Goal: Information Seeking & Learning: Check status

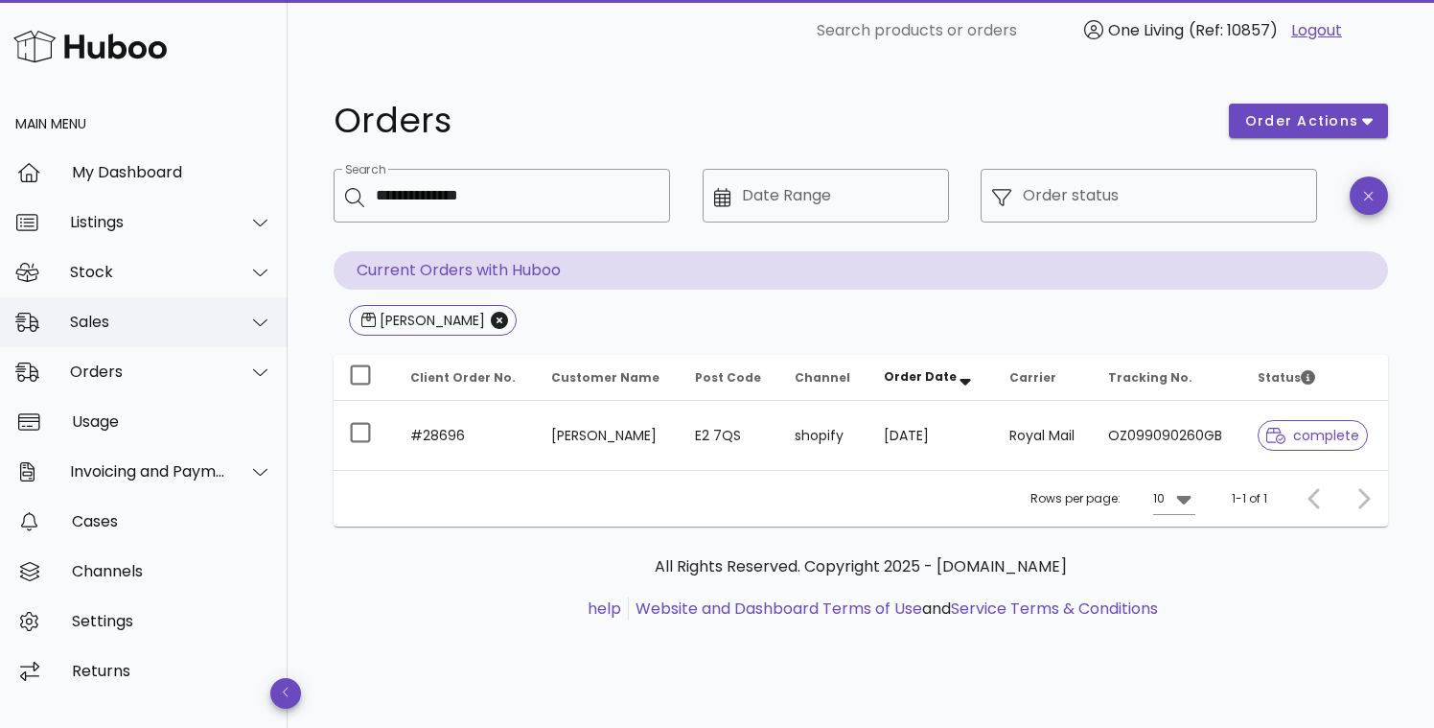
click at [137, 325] on div "Sales" at bounding box center [148, 322] width 156 height 18
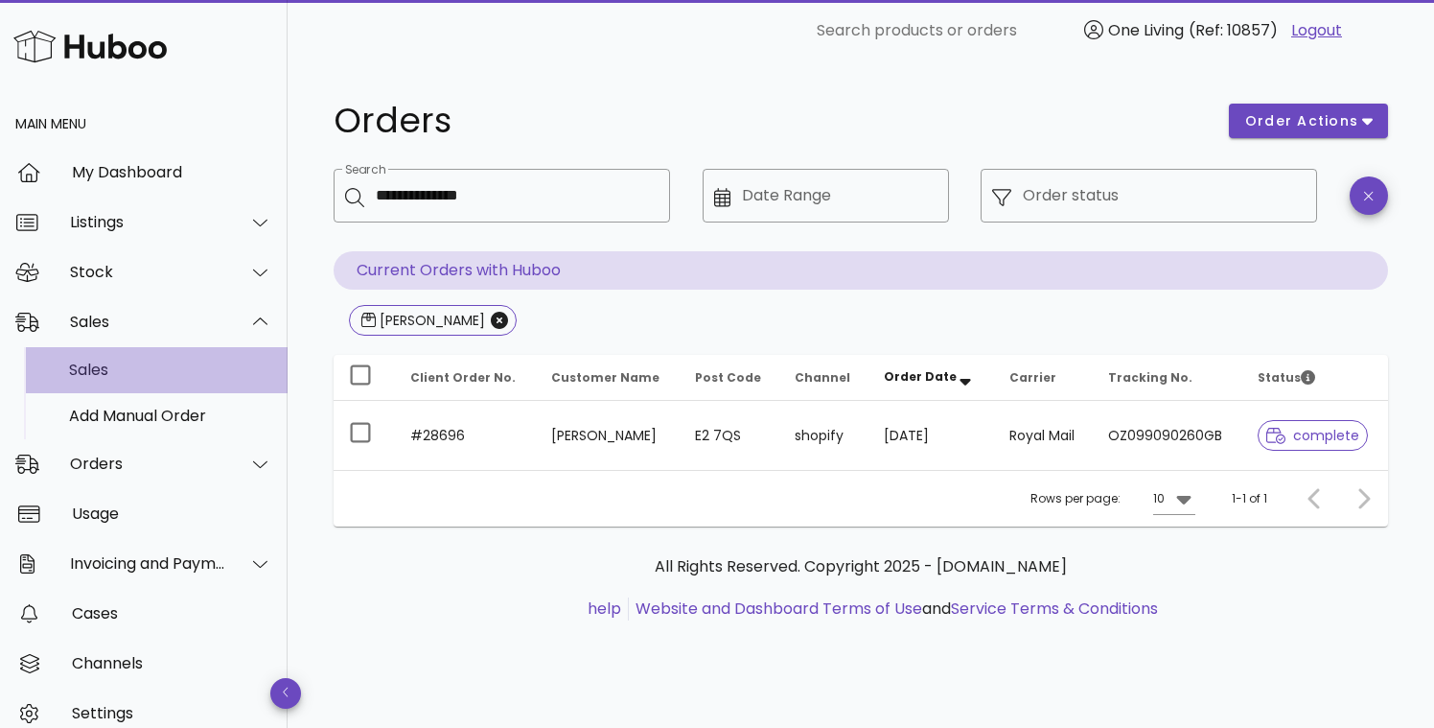
click at [133, 382] on div "Sales" at bounding box center [170, 369] width 203 height 41
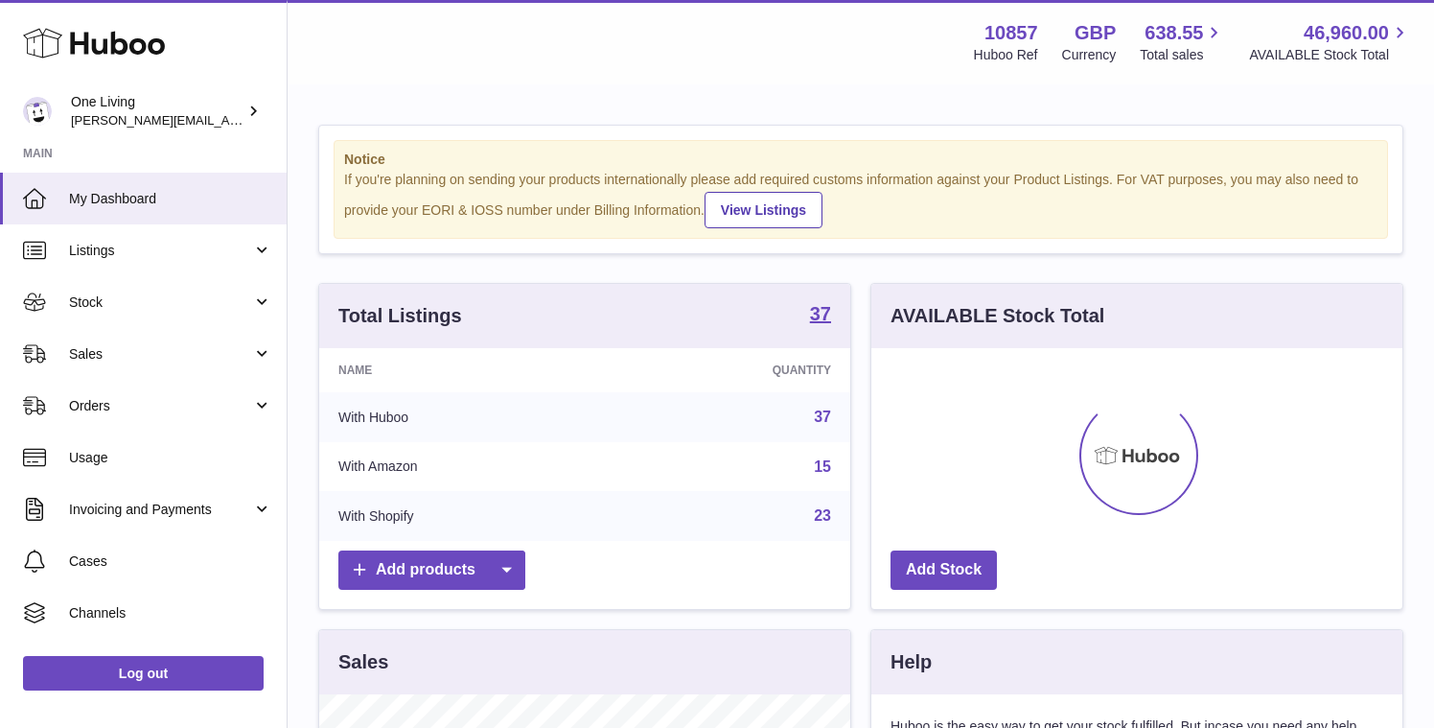
scroll to position [299, 531]
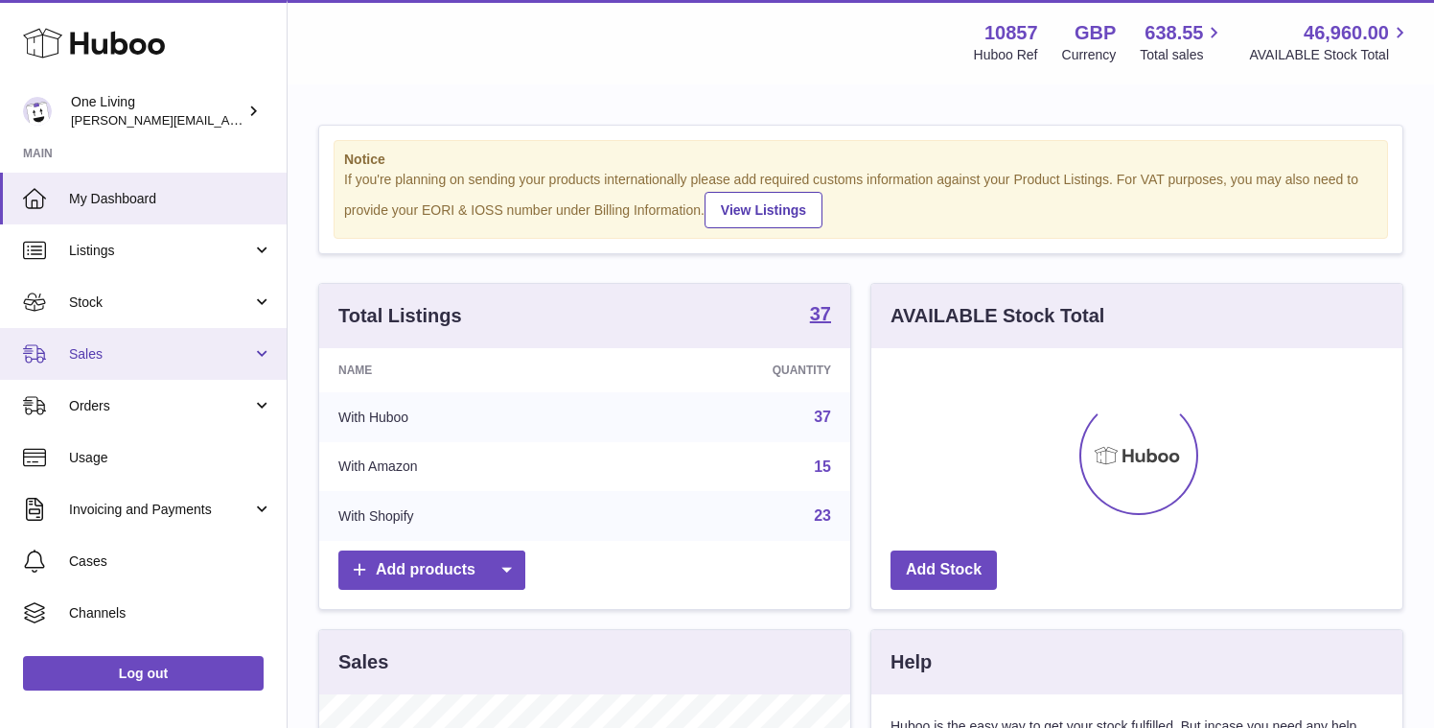
click at [223, 359] on span "Sales" at bounding box center [160, 354] width 183 height 18
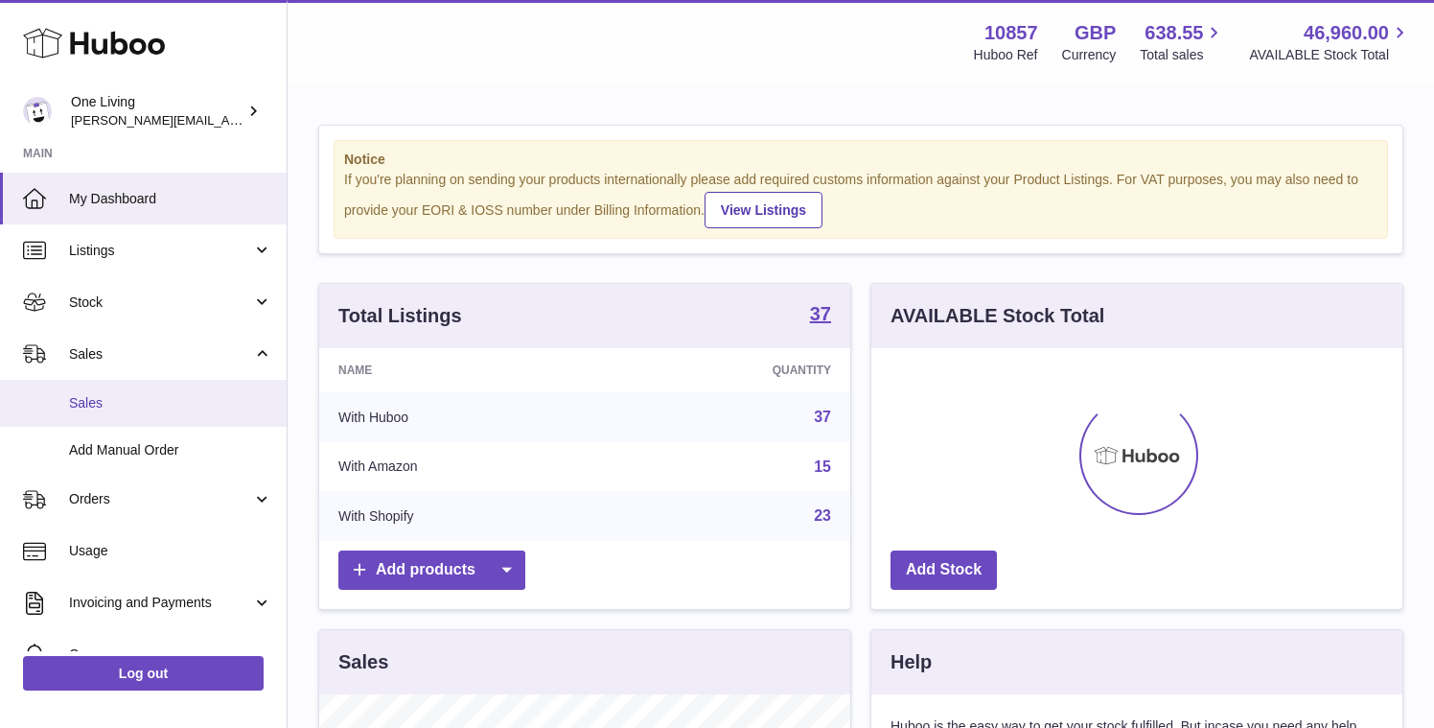
click at [175, 404] on span "Sales" at bounding box center [170, 403] width 203 height 18
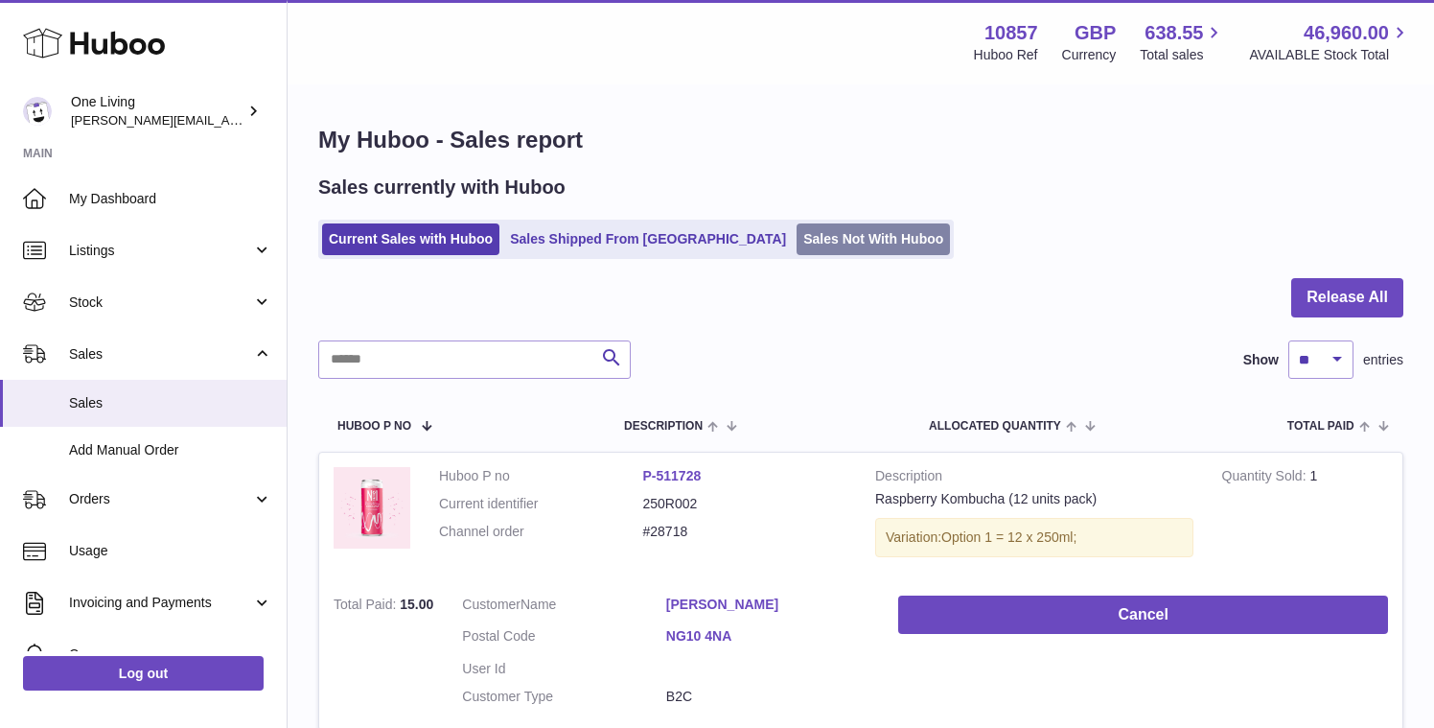
click at [797, 243] on link "Sales Not With Huboo" at bounding box center [873, 239] width 153 height 32
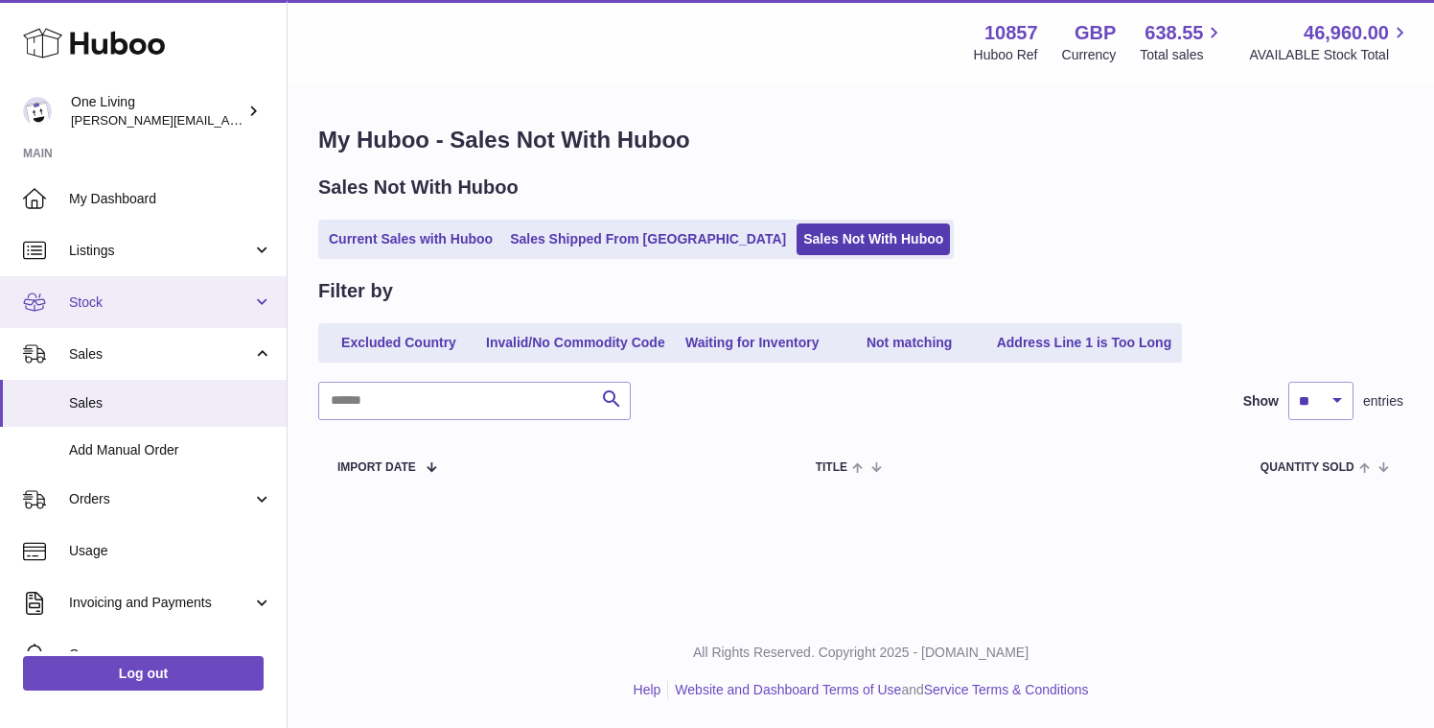
click at [144, 303] on span "Stock" at bounding box center [160, 302] width 183 height 18
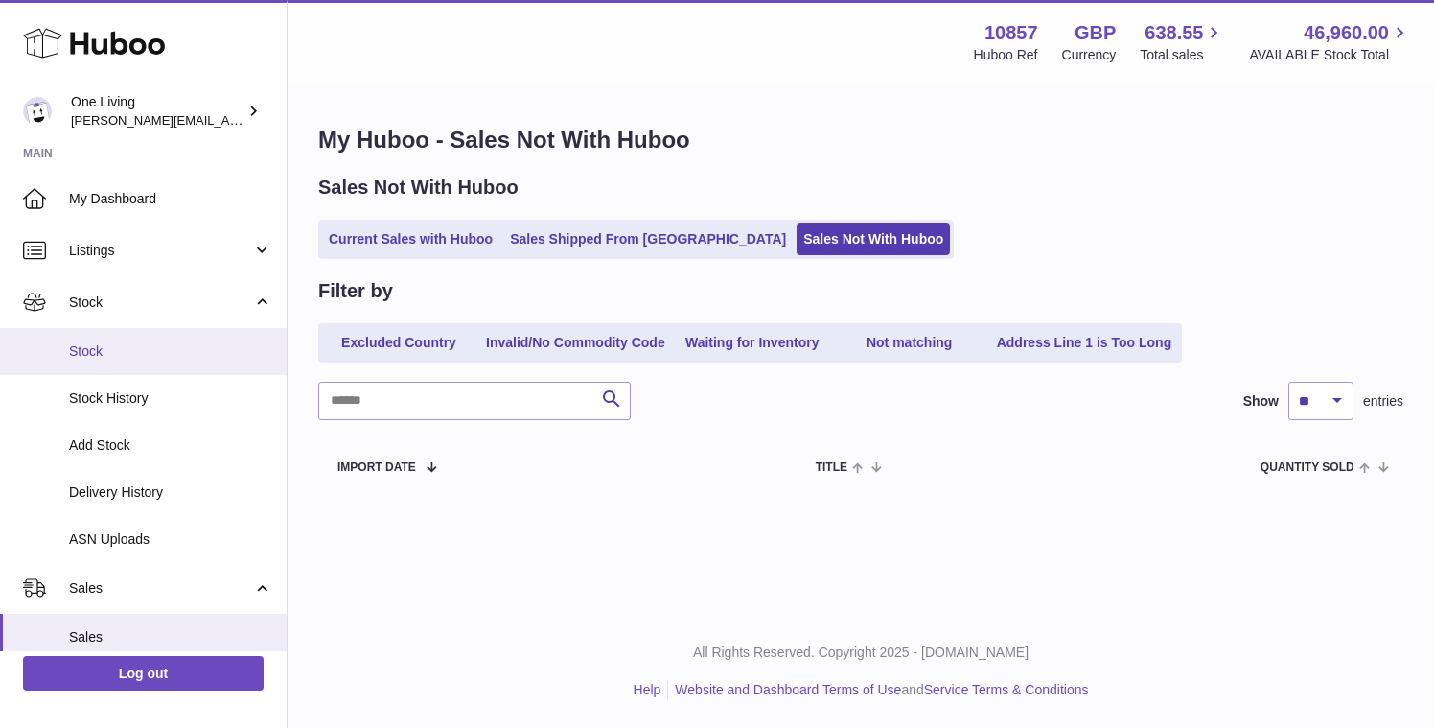
click at [124, 358] on span "Stock" at bounding box center [170, 351] width 203 height 18
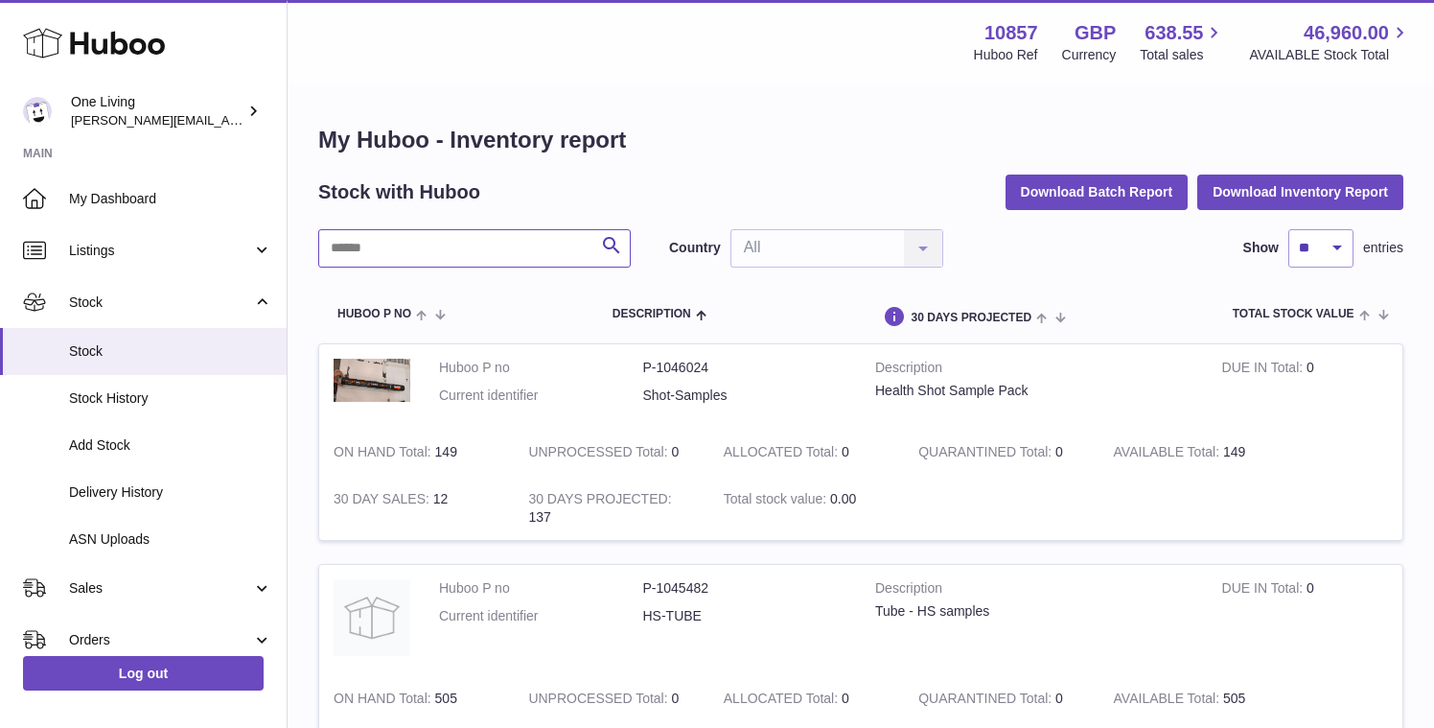
click at [455, 243] on input "text" at bounding box center [474, 248] width 313 height 38
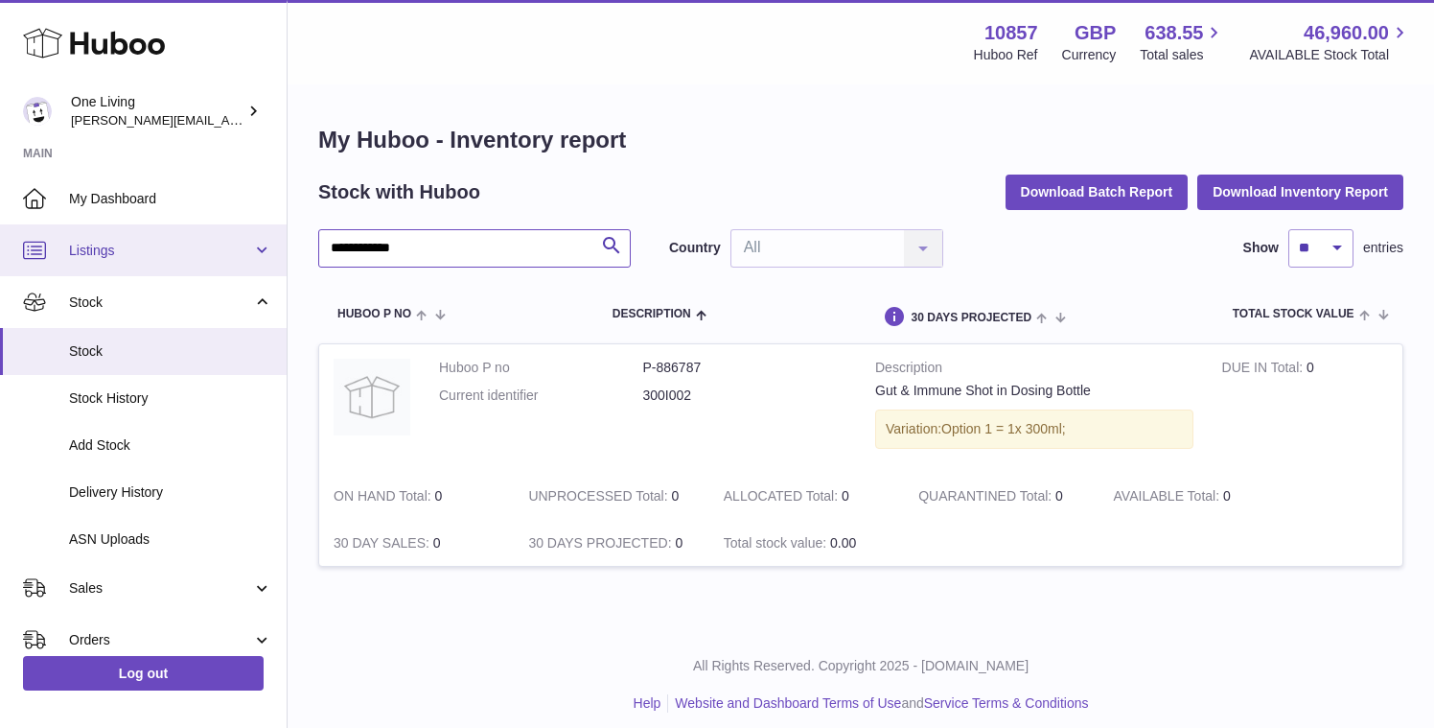
drag, startPoint x: 365, startPoint y: 251, endPoint x: 194, endPoint y: 225, distance: 173.5
click at [194, 225] on div "**********" at bounding box center [717, 370] width 1434 height 741
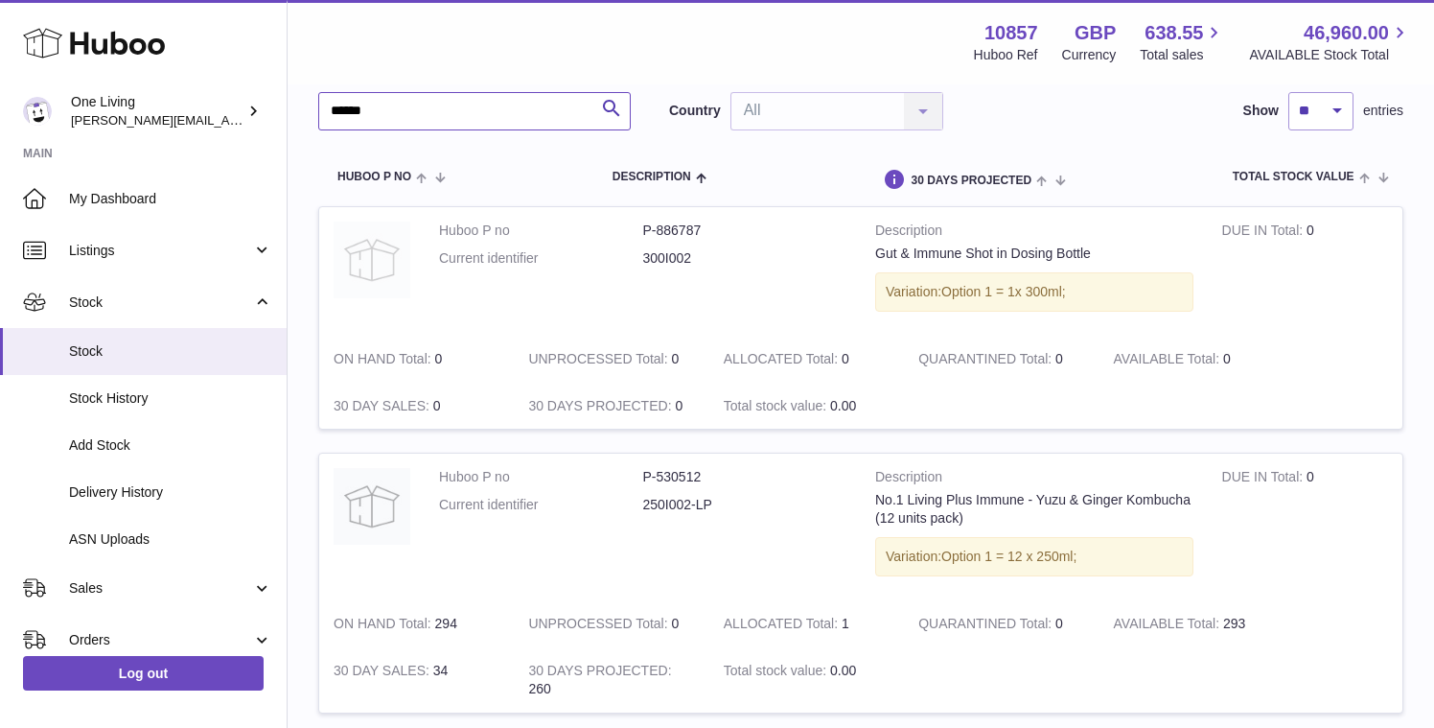
scroll to position [110, 0]
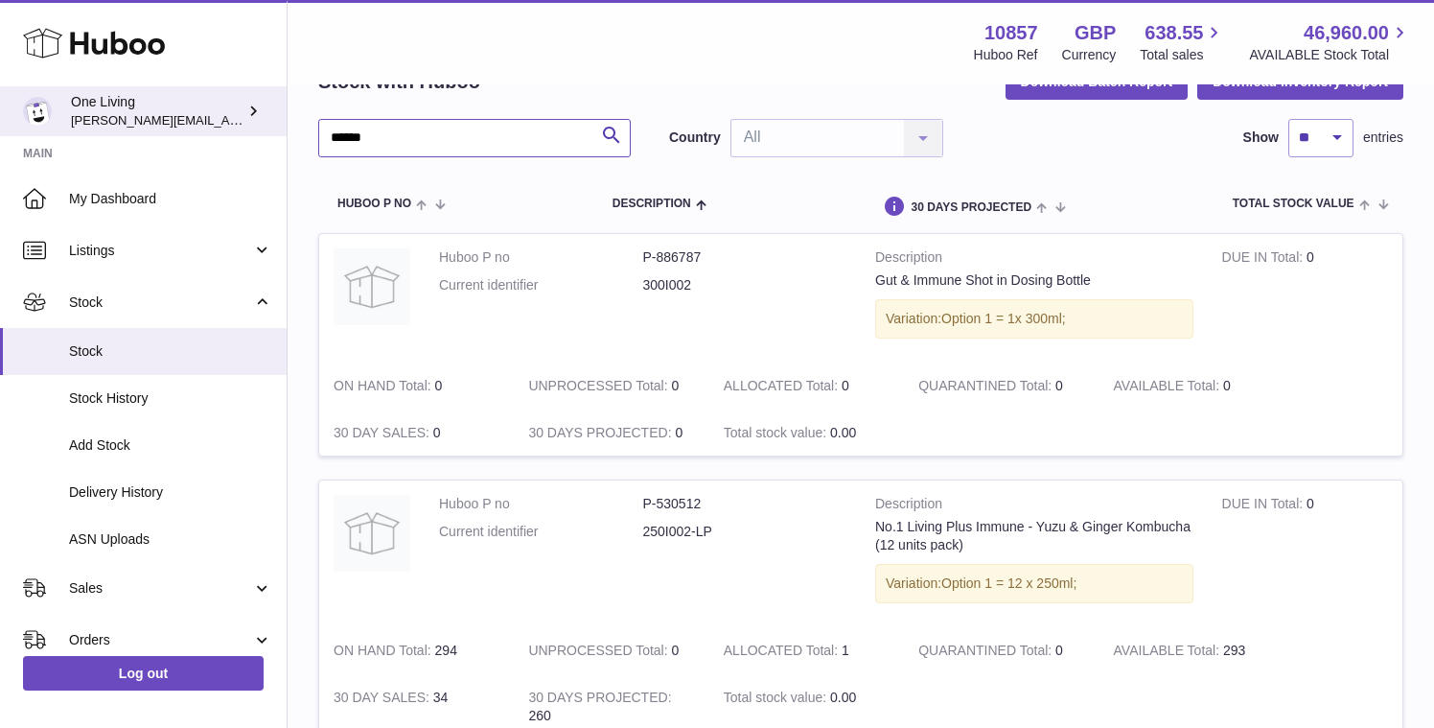
drag, startPoint x: 395, startPoint y: 144, endPoint x: 164, endPoint y: 120, distance: 232.3
click at [164, 120] on div "Huboo One Living Jessica@oneliving.com Main My Dashboard Listings Not with Hubo…" at bounding box center [717, 402] width 1434 height 1024
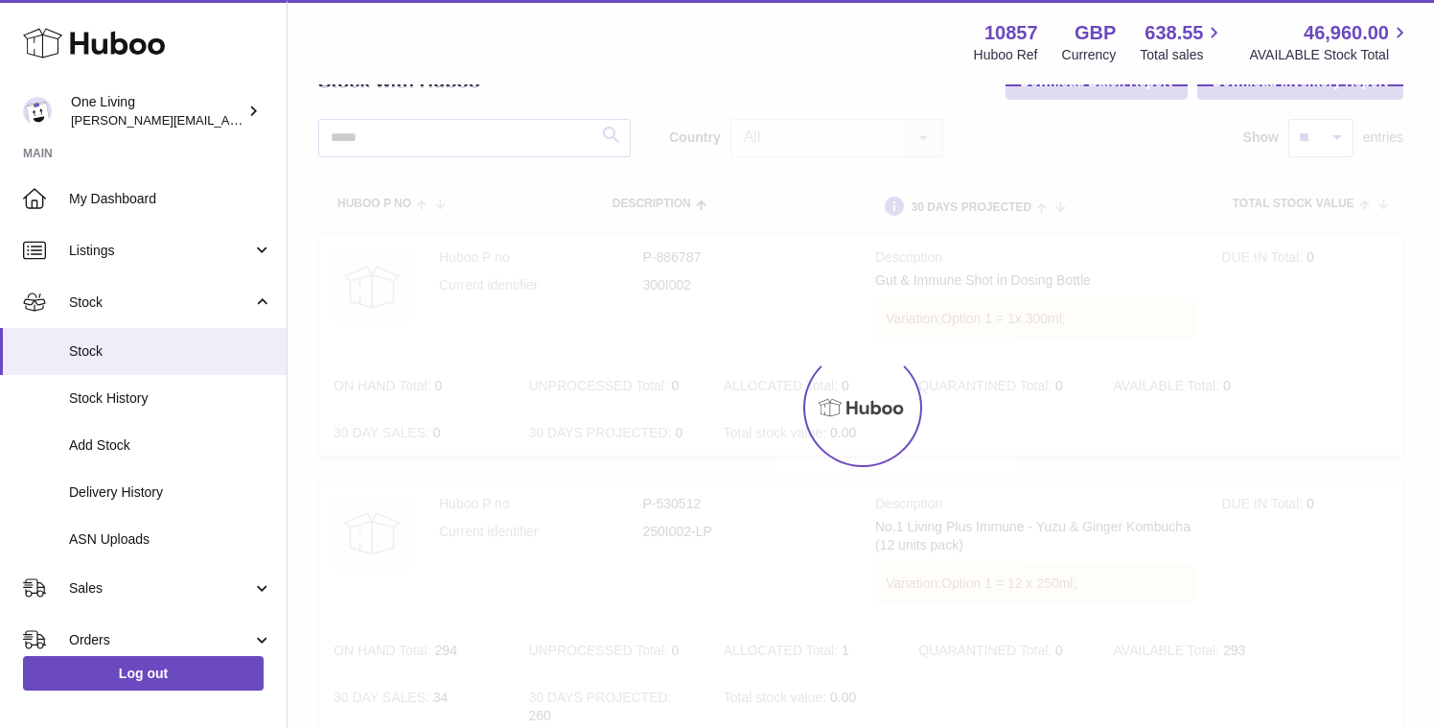
scroll to position [32, 0]
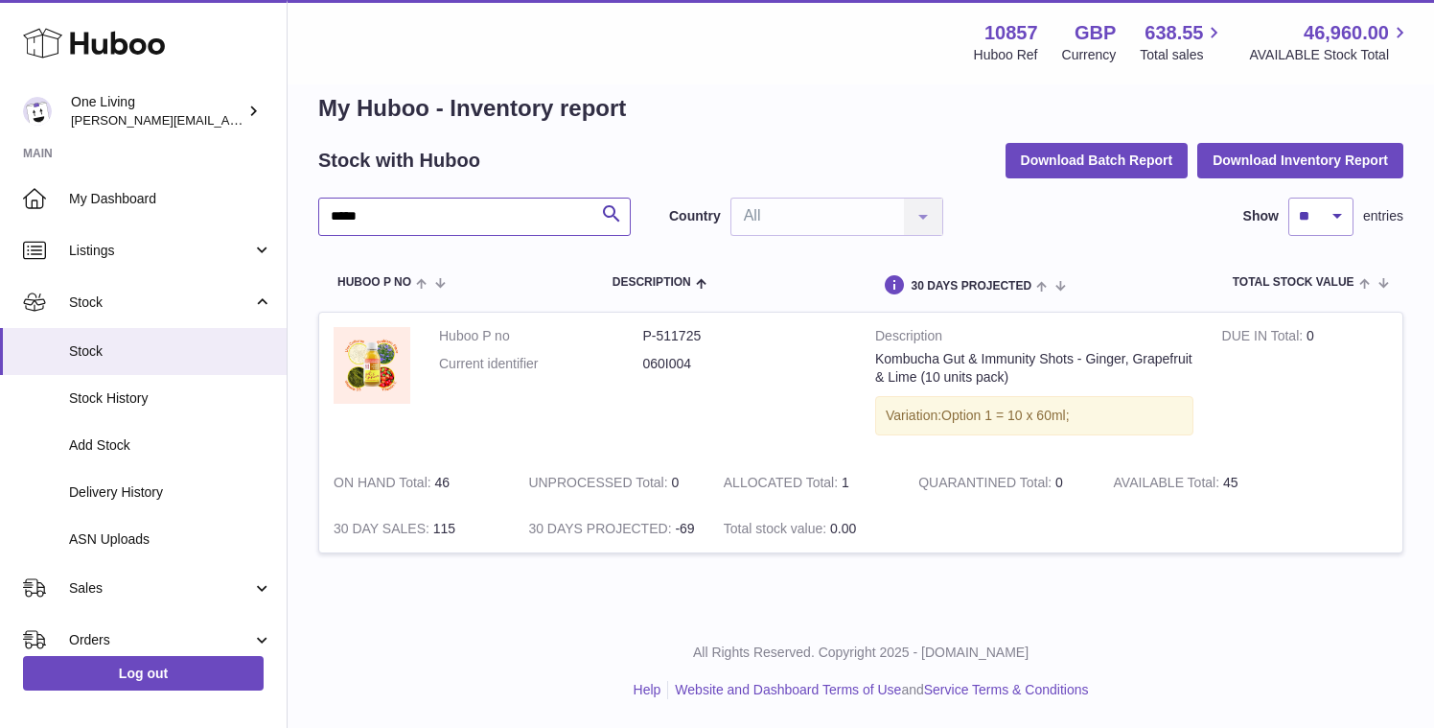
click at [341, 221] on input "*****" at bounding box center [474, 216] width 313 height 38
type input "****"
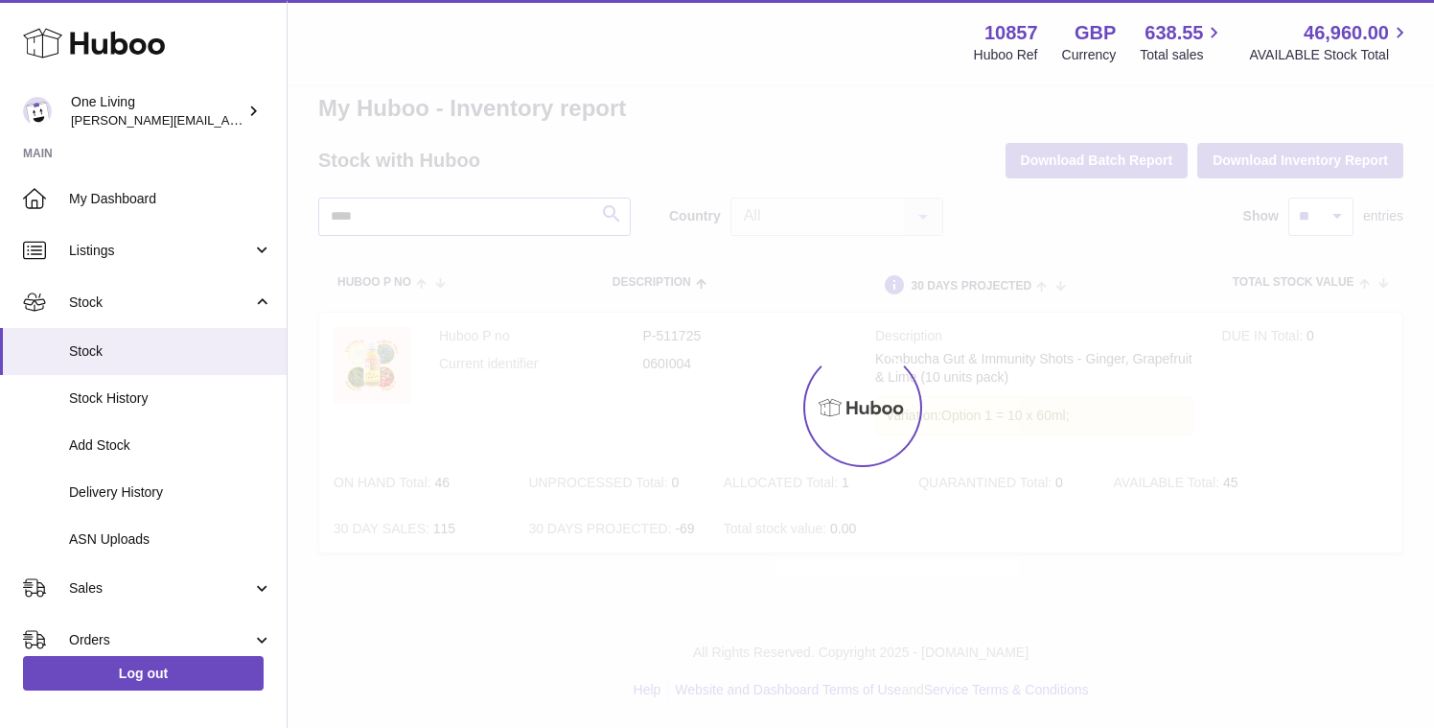
scroll to position [50, 0]
